Goal: Information Seeking & Learning: Learn about a topic

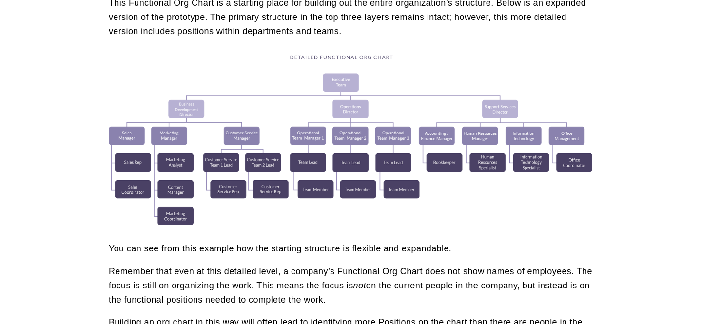
scroll to position [813, 0]
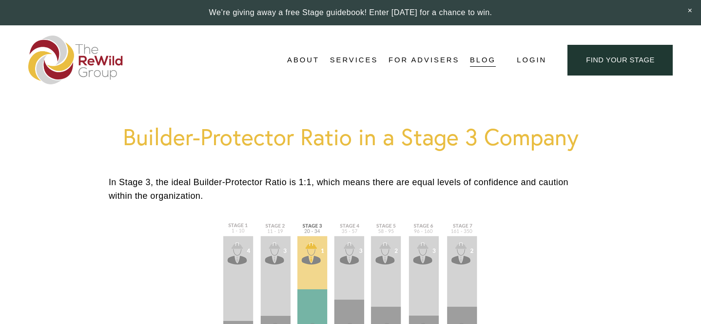
click at [481, 60] on link "Blog" at bounding box center [483, 60] width 26 height 15
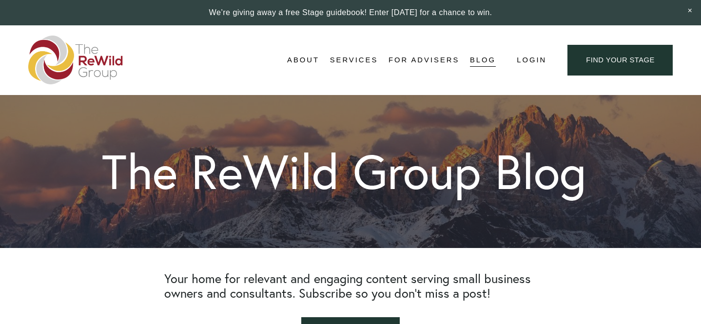
click at [652, 63] on link "find your stage" at bounding box center [620, 60] width 105 height 31
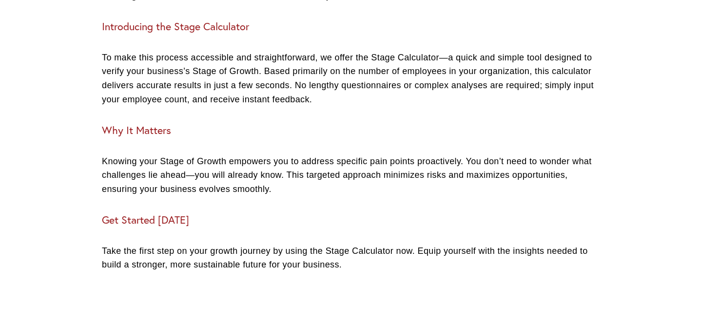
scroll to position [443, 0]
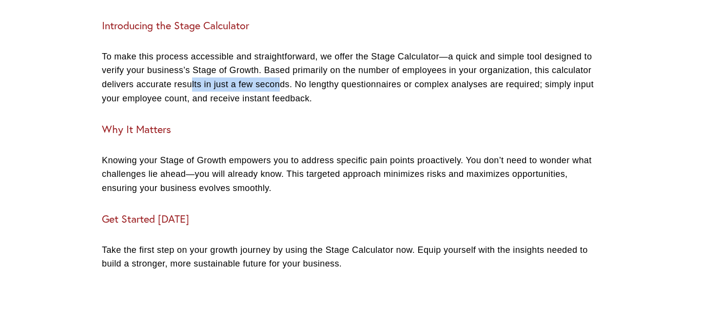
drag, startPoint x: 193, startPoint y: 87, endPoint x: 280, endPoint y: 82, distance: 87.0
click at [280, 82] on p "To make this process accessible and straightforward, we offer the Stage Calcula…" at bounding box center [350, 78] width 497 height 56
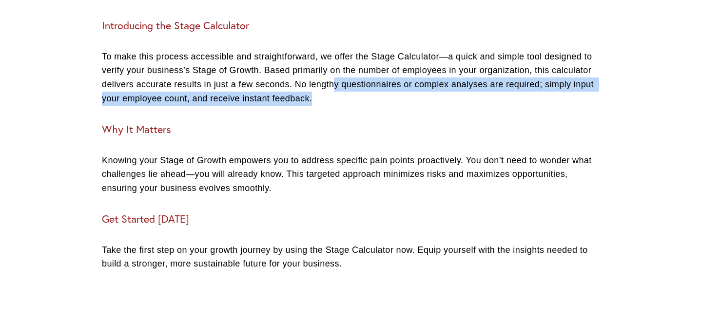
drag, startPoint x: 335, startPoint y: 82, endPoint x: 337, endPoint y: 93, distance: 11.4
click at [337, 93] on p "To make this process accessible and straightforward, we offer the Stage Calcula…" at bounding box center [350, 78] width 497 height 56
click at [327, 101] on p "To make this process accessible and straightforward, we offer the Stage Calcula…" at bounding box center [350, 78] width 497 height 56
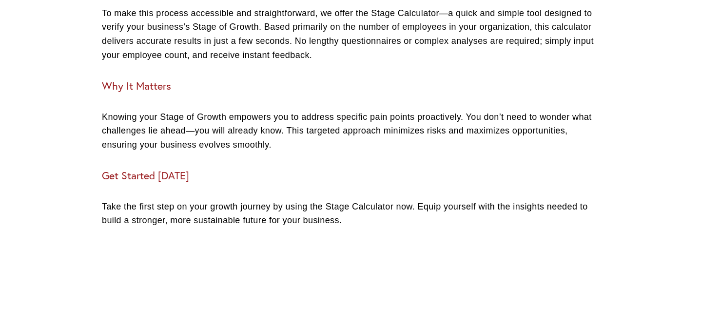
scroll to position [489, 0]
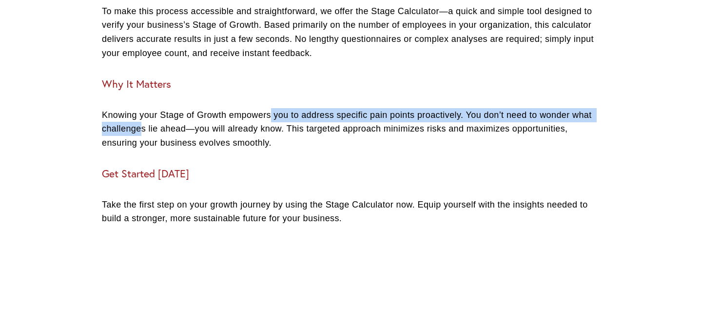
drag, startPoint x: 164, startPoint y: 123, endPoint x: 273, endPoint y: 120, distance: 108.8
click at [273, 120] on p "Knowing your Stage of Growth empowers you to address specific pain points proac…" at bounding box center [350, 129] width 497 height 42
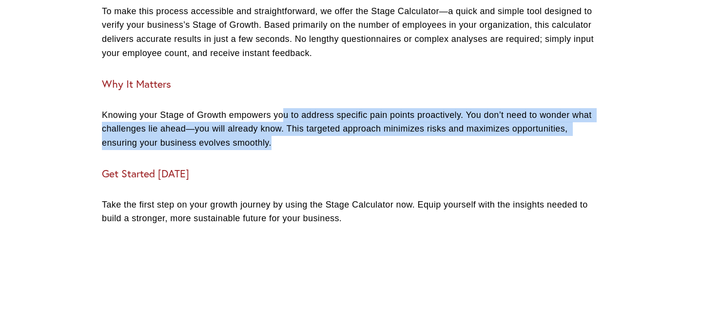
drag, startPoint x: 329, startPoint y: 118, endPoint x: 471, endPoint y: 139, distance: 143.0
click at [471, 139] on p "Knowing your Stage of Growth empowers you to address specific pain points proac…" at bounding box center [350, 129] width 497 height 42
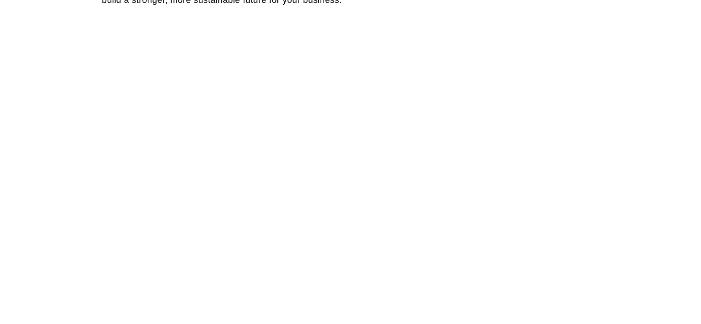
scroll to position [708, 0]
